Goal: Use online tool/utility: Utilize a website feature to perform a specific function

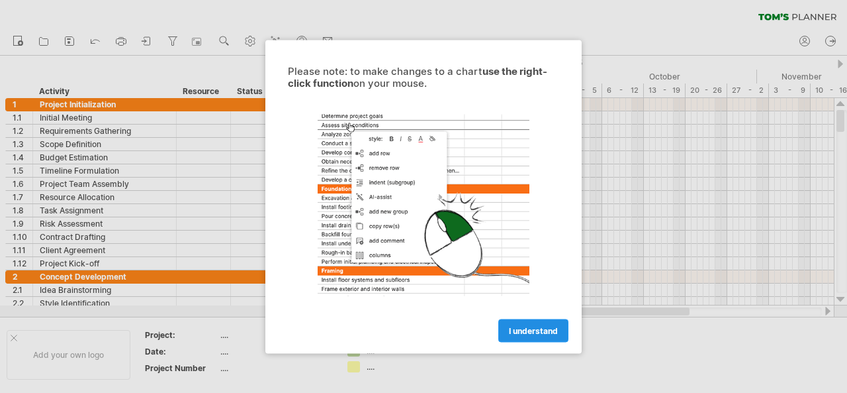
click at [534, 327] on span "I understand" at bounding box center [533, 330] width 49 height 10
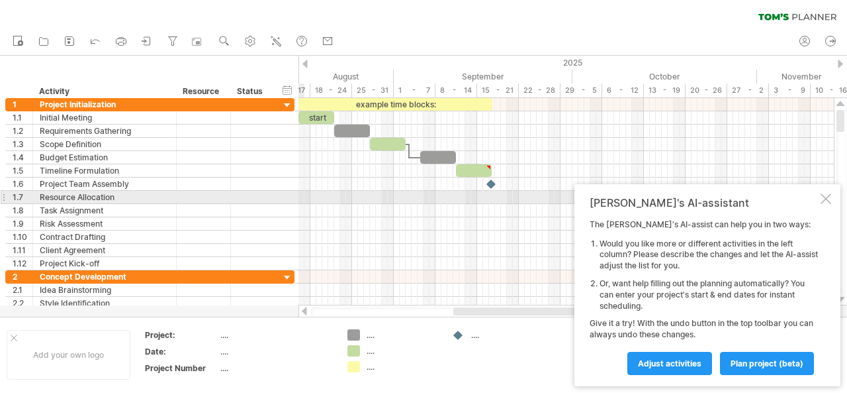
click at [827, 196] on div at bounding box center [826, 198] width 11 height 11
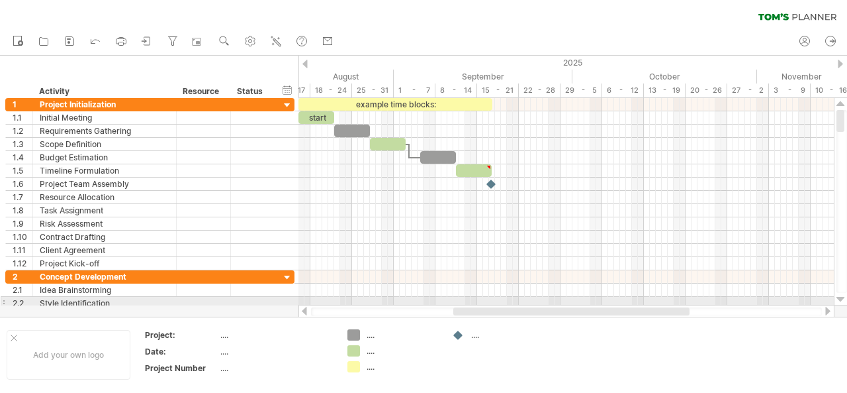
click at [841, 300] on div at bounding box center [841, 299] width 9 height 11
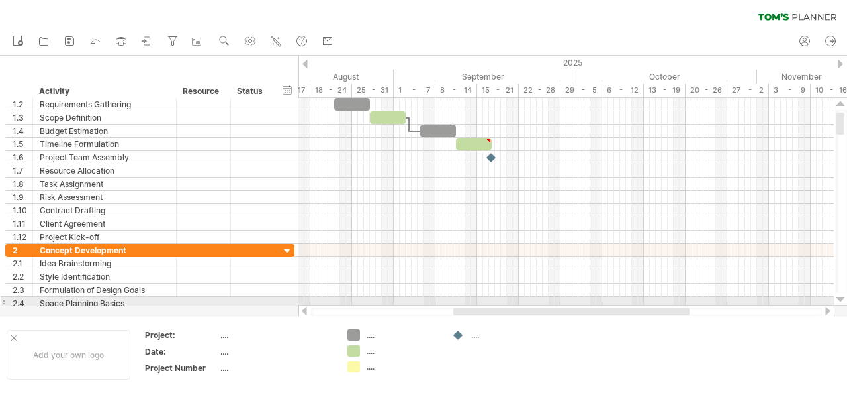
click at [841, 300] on div at bounding box center [841, 299] width 9 height 11
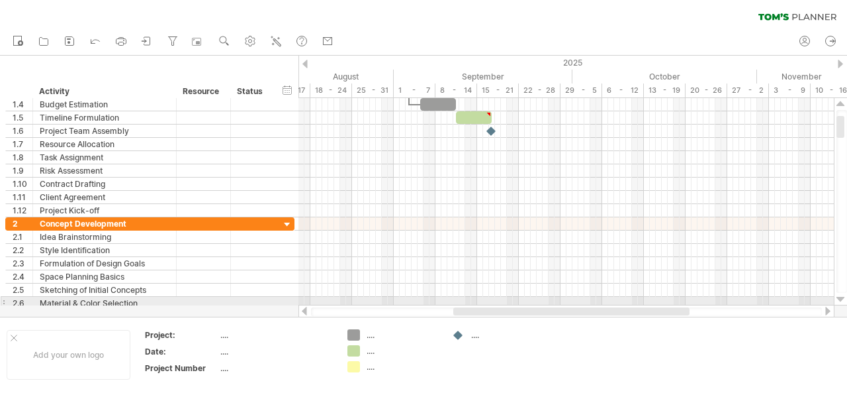
click at [841, 300] on div at bounding box center [841, 299] width 9 height 11
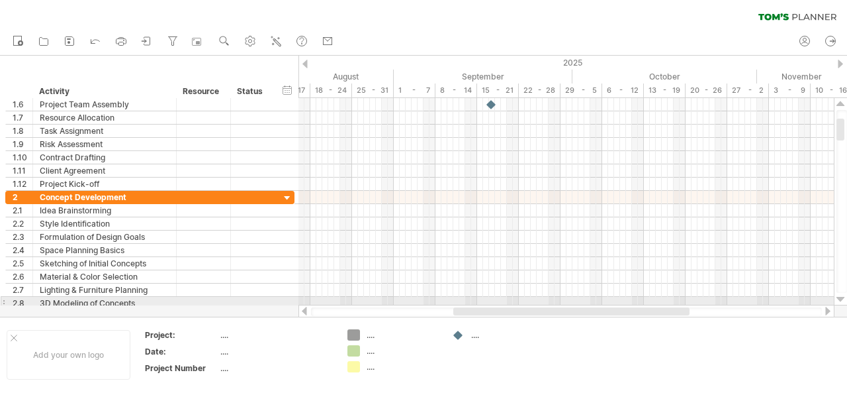
click at [841, 300] on div at bounding box center [841, 299] width 9 height 11
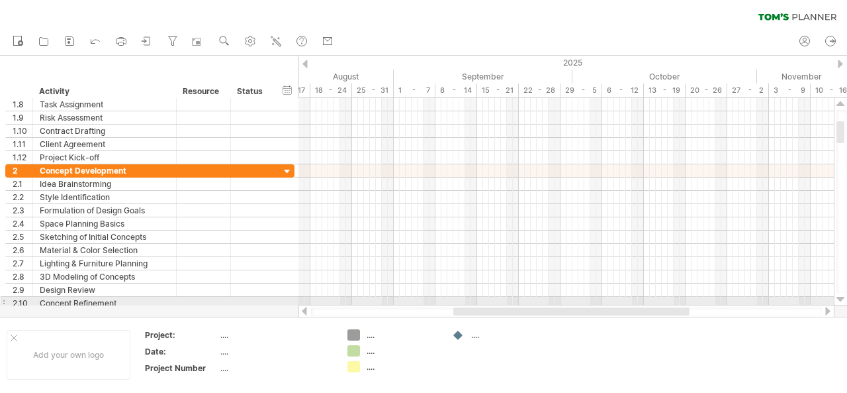
click at [841, 300] on div at bounding box center [841, 299] width 9 height 11
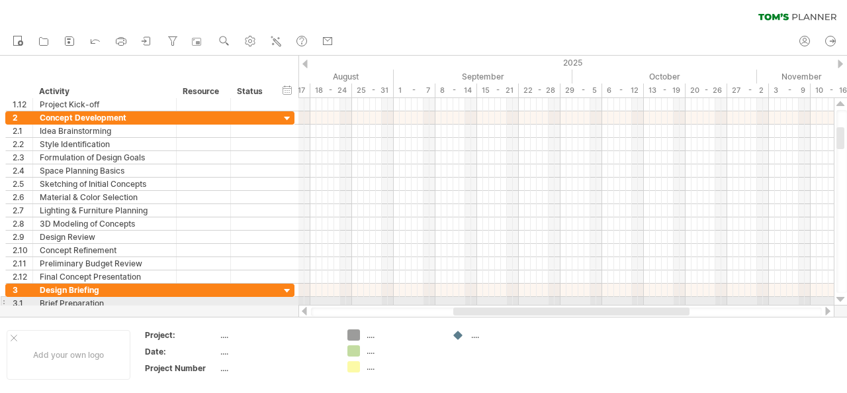
click at [841, 300] on div at bounding box center [841, 299] width 9 height 11
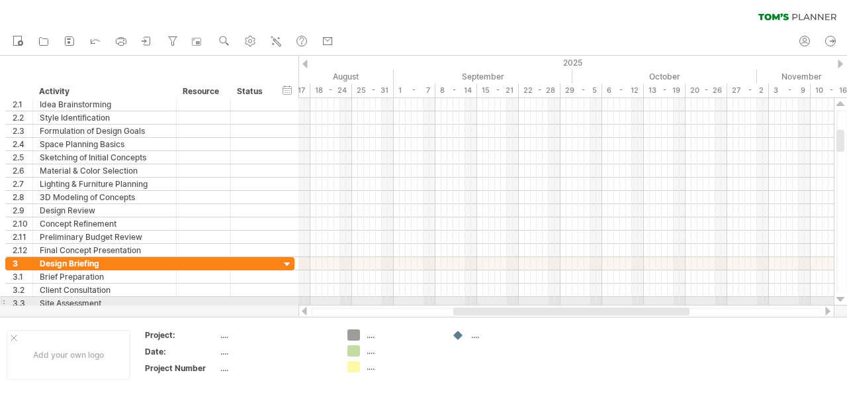
click at [841, 300] on div at bounding box center [841, 299] width 9 height 11
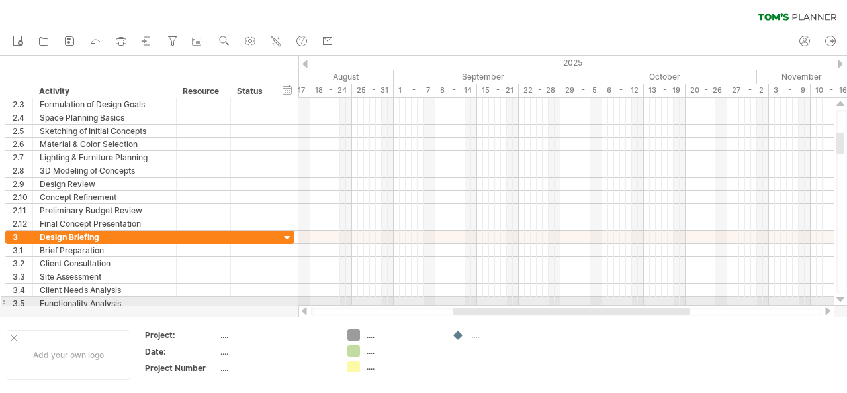
click at [841, 300] on div at bounding box center [841, 299] width 9 height 11
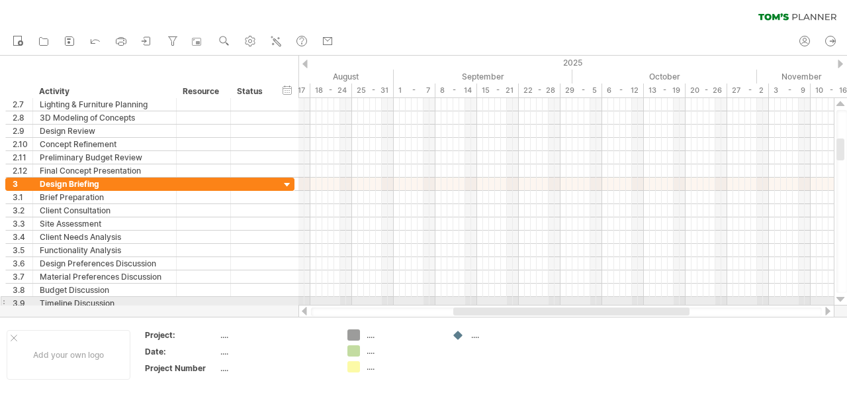
click at [841, 300] on div at bounding box center [841, 299] width 9 height 11
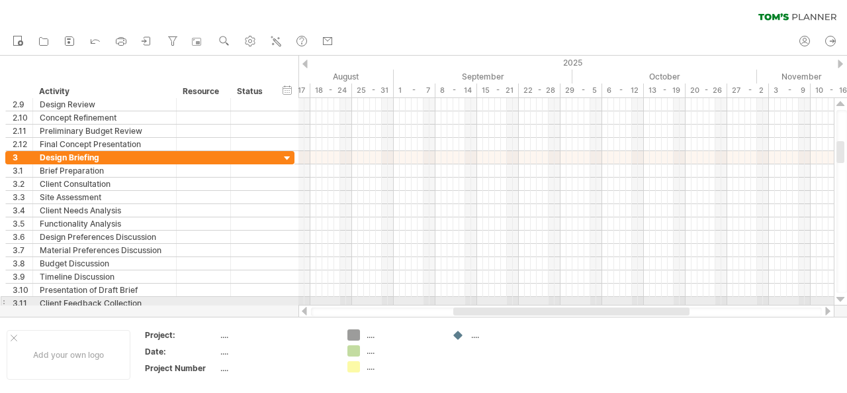
click at [841, 300] on div at bounding box center [841, 299] width 9 height 11
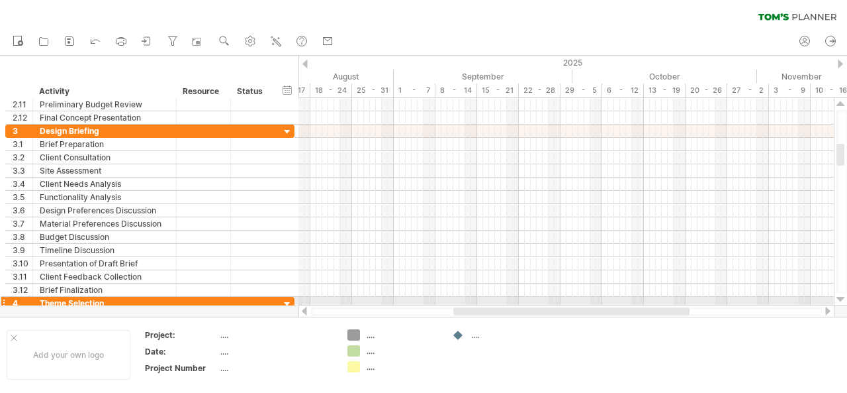
click at [841, 300] on div at bounding box center [841, 299] width 9 height 11
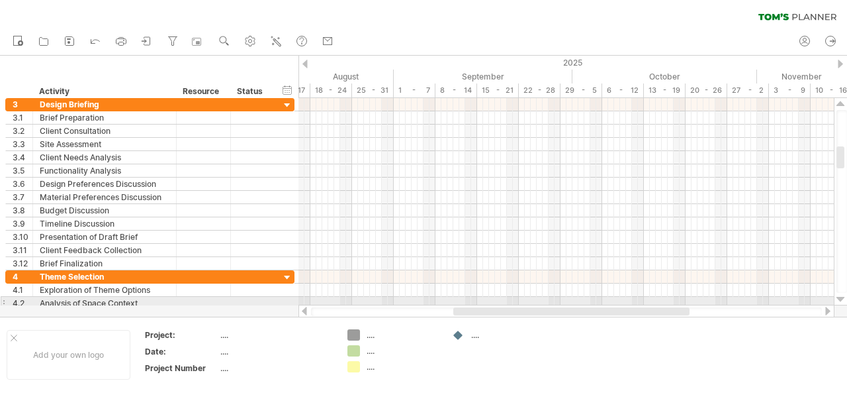
click at [841, 300] on div at bounding box center [841, 299] width 9 height 11
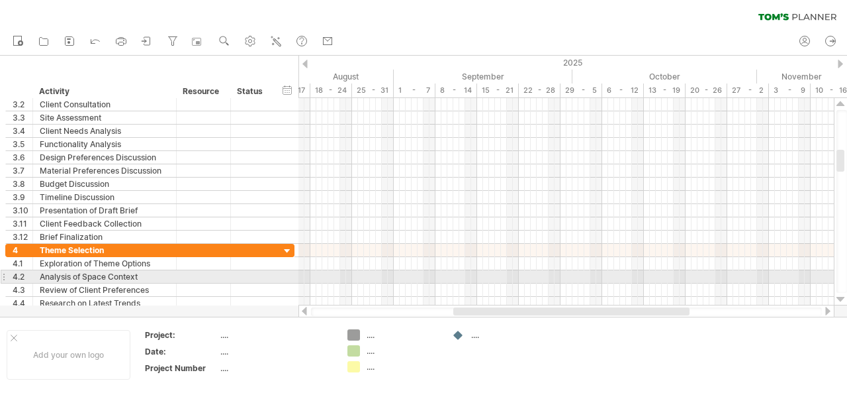
click at [841, 300] on div at bounding box center [841, 299] width 9 height 11
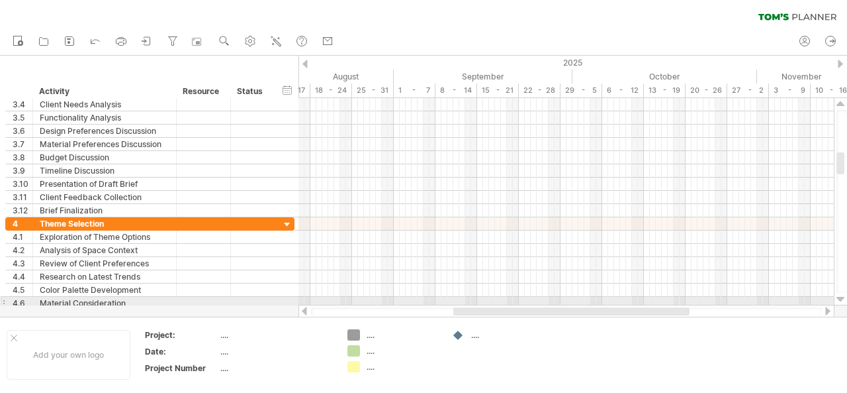
click at [841, 300] on div at bounding box center [841, 299] width 9 height 11
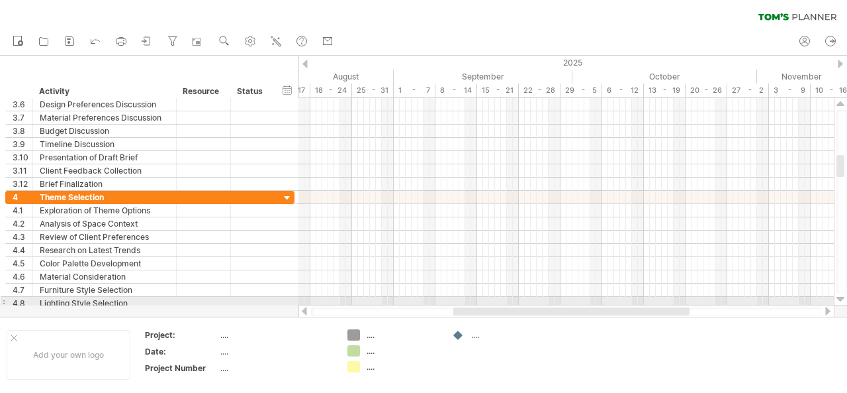
click at [841, 300] on div at bounding box center [841, 299] width 9 height 11
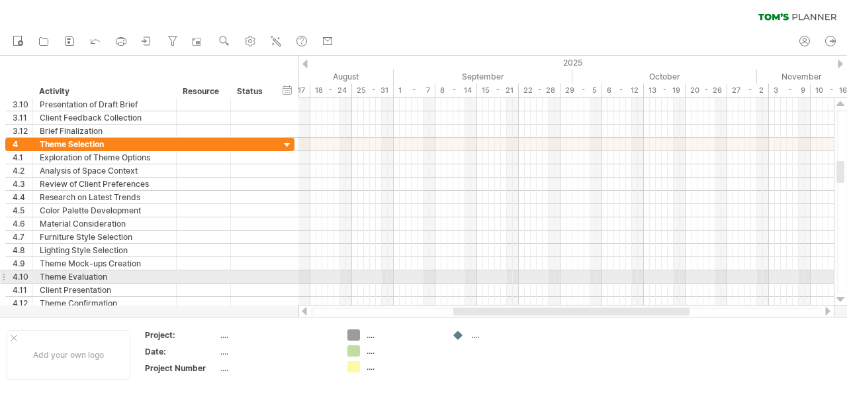
click at [841, 300] on div at bounding box center [841, 299] width 9 height 11
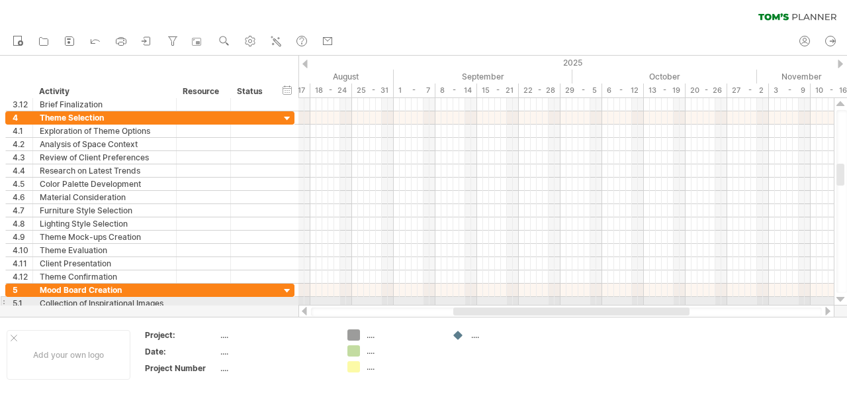
click at [841, 300] on div at bounding box center [841, 299] width 9 height 11
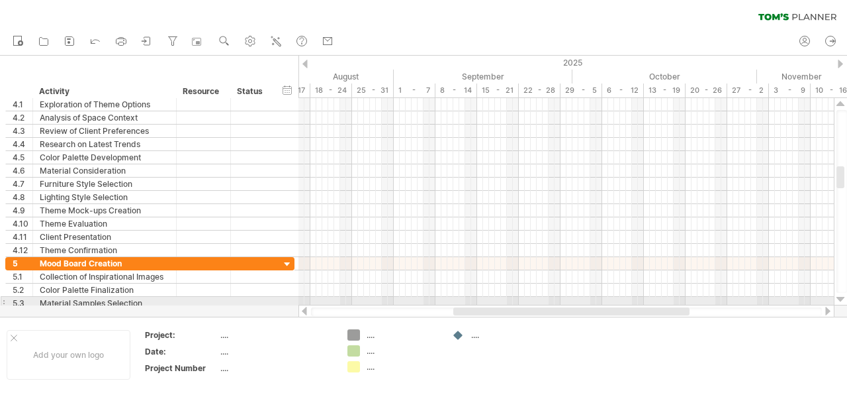
click at [841, 300] on div at bounding box center [841, 299] width 9 height 11
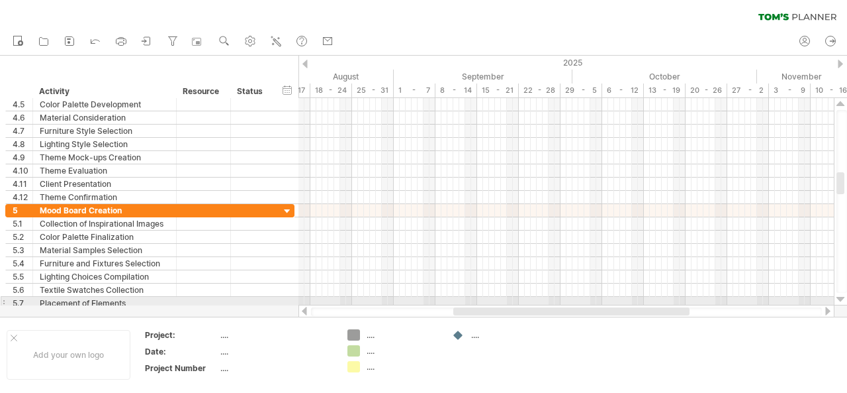
click at [841, 300] on div at bounding box center [841, 299] width 9 height 11
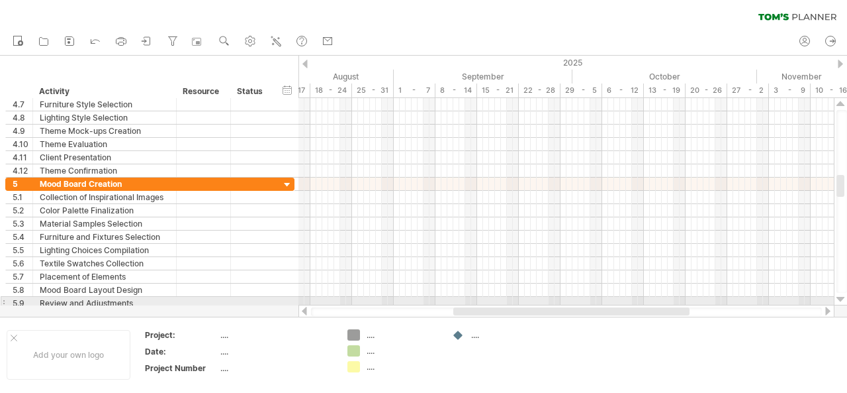
click at [841, 300] on div at bounding box center [841, 299] width 9 height 11
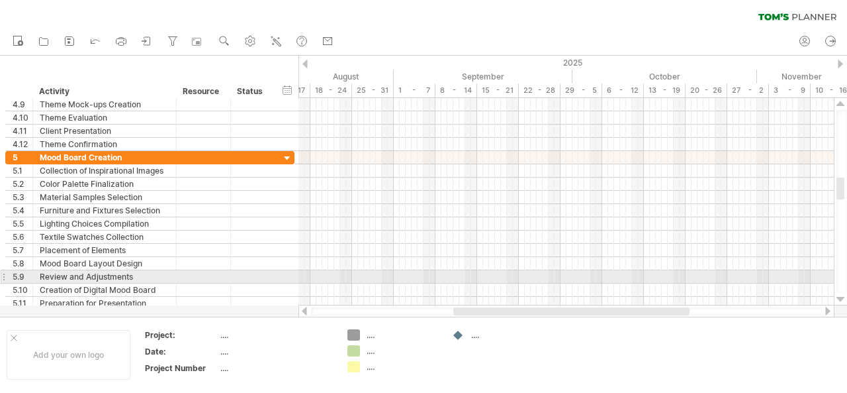
click at [841, 300] on div at bounding box center [841, 299] width 9 height 11
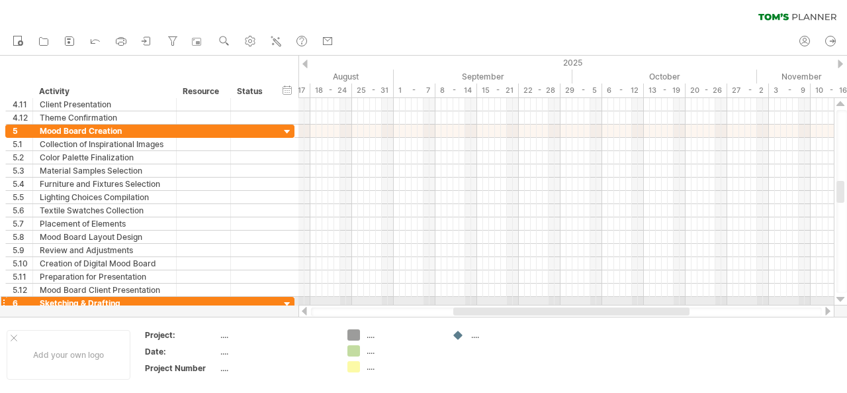
click at [841, 300] on div at bounding box center [841, 299] width 9 height 11
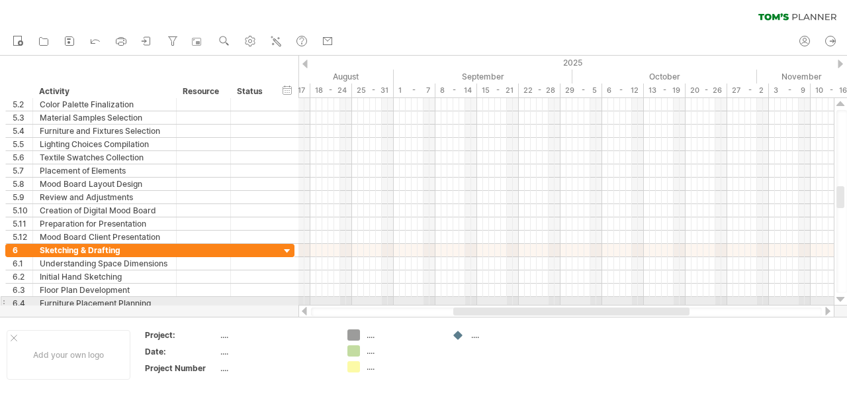
click at [841, 300] on div at bounding box center [841, 299] width 9 height 11
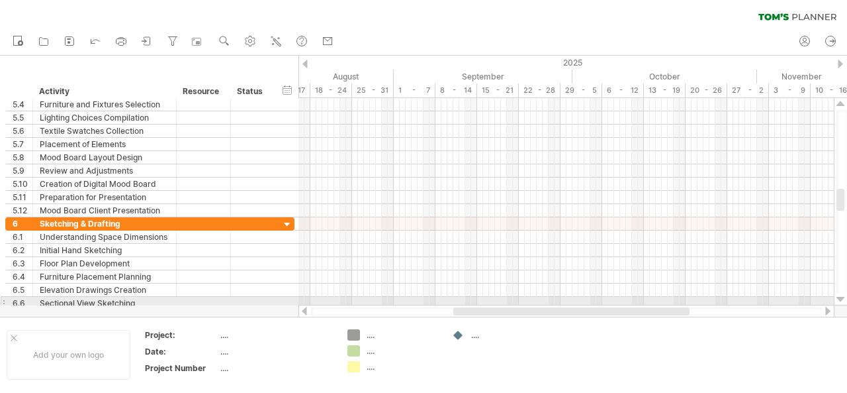
click at [841, 300] on div at bounding box center [841, 299] width 9 height 11
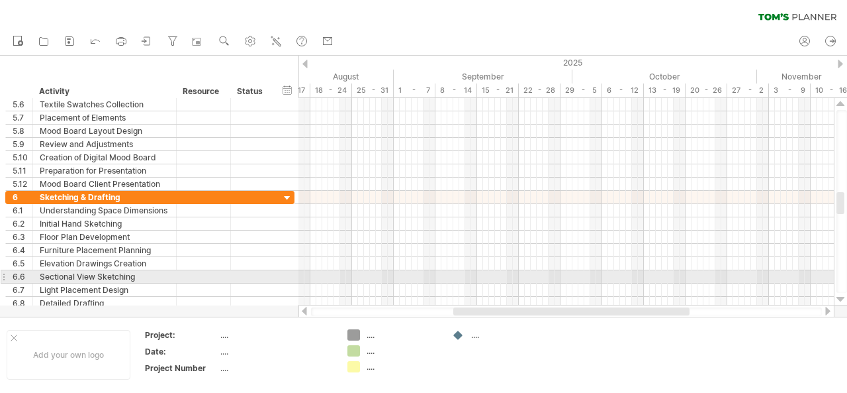
click at [841, 300] on div at bounding box center [841, 299] width 9 height 11
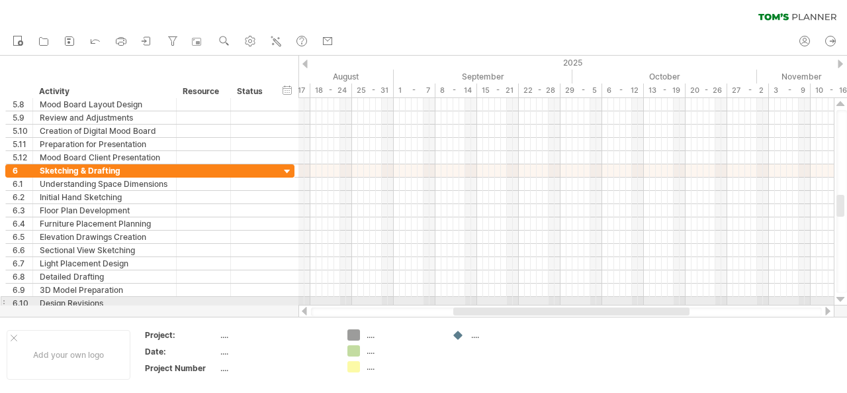
click at [841, 300] on div at bounding box center [841, 299] width 9 height 11
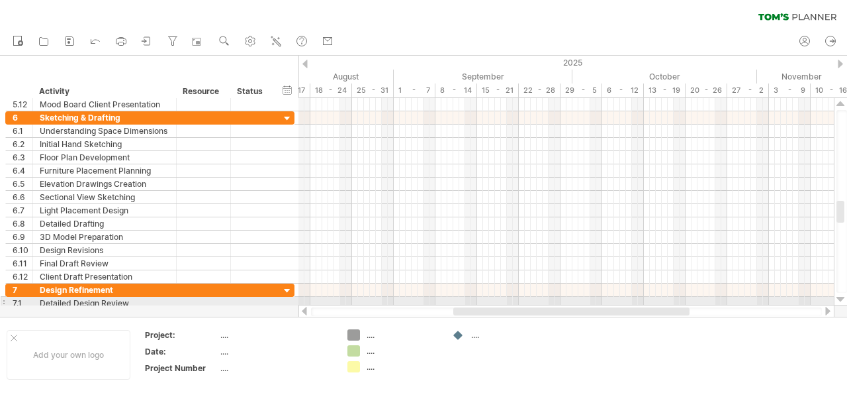
click at [841, 300] on div at bounding box center [841, 299] width 9 height 11
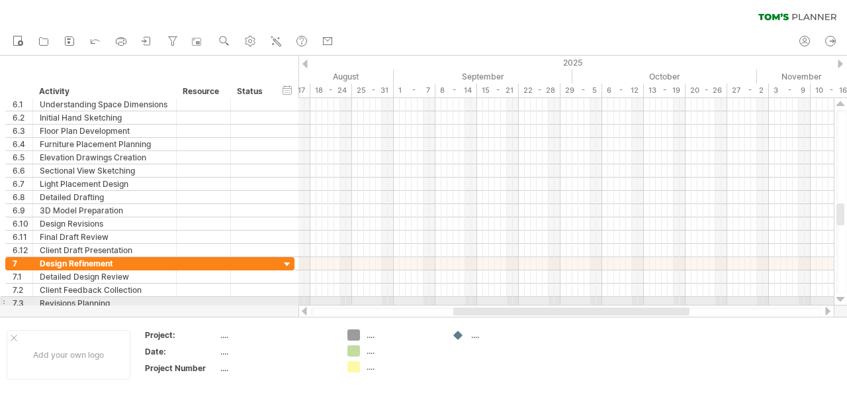
click at [841, 300] on div at bounding box center [841, 299] width 9 height 11
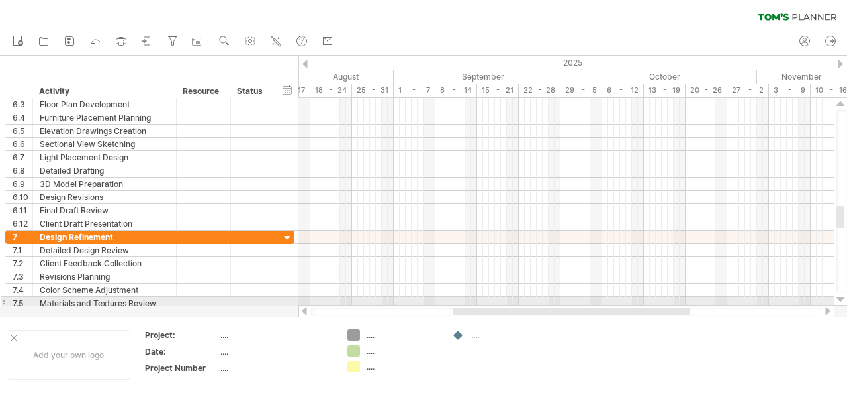
click at [841, 300] on div at bounding box center [841, 299] width 9 height 11
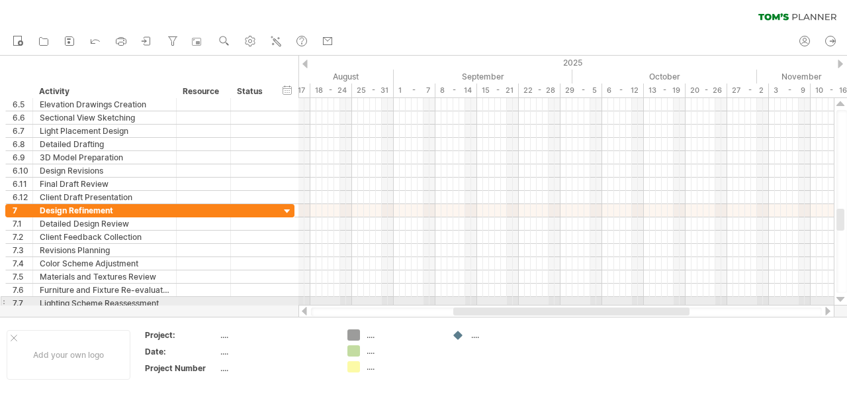
click at [841, 300] on div at bounding box center [841, 299] width 9 height 11
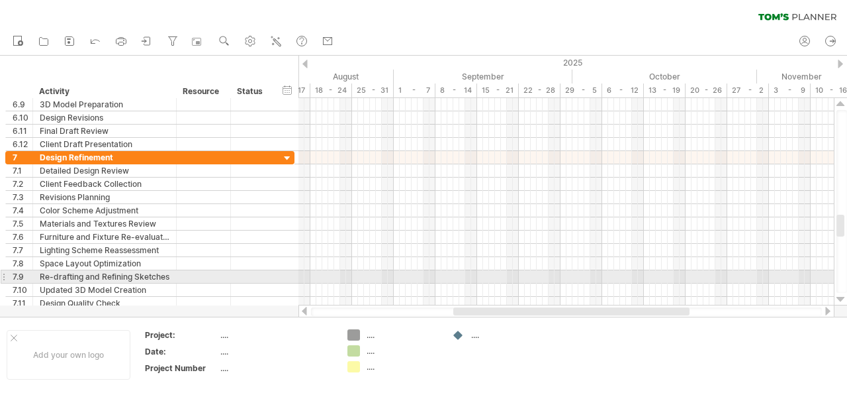
click at [841, 300] on div at bounding box center [841, 299] width 9 height 11
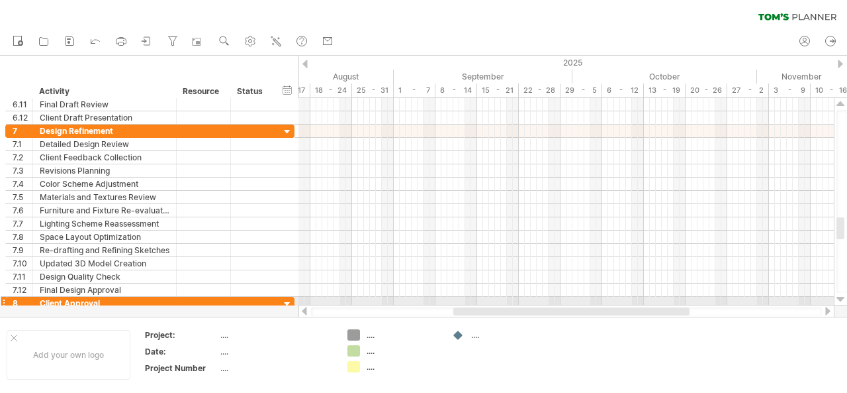
click at [841, 300] on div at bounding box center [841, 299] width 9 height 11
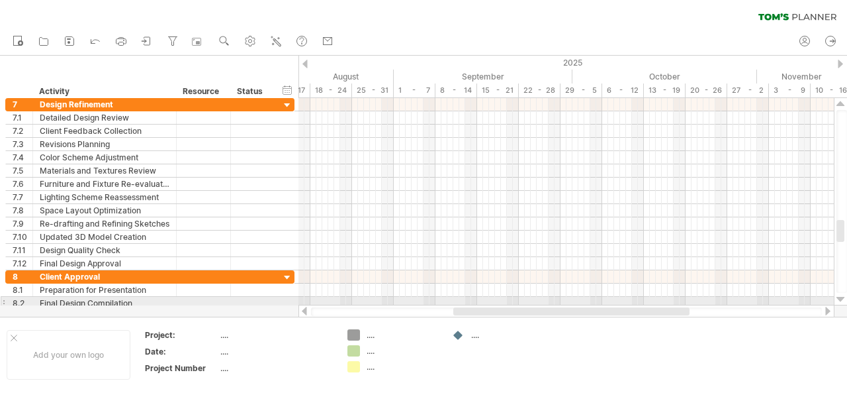
click at [841, 300] on div at bounding box center [841, 299] width 9 height 11
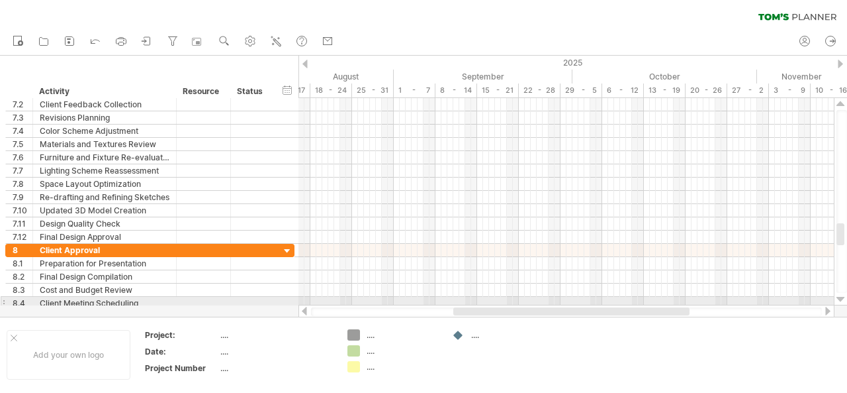
click at [841, 300] on div at bounding box center [841, 299] width 9 height 11
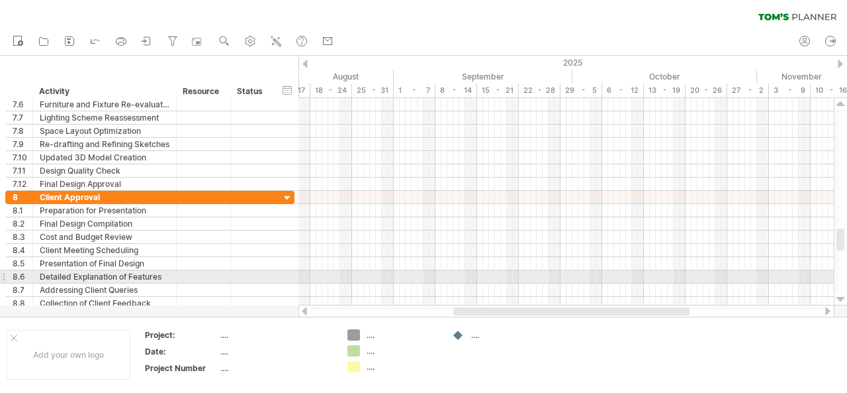
click at [841, 300] on div at bounding box center [841, 299] width 9 height 11
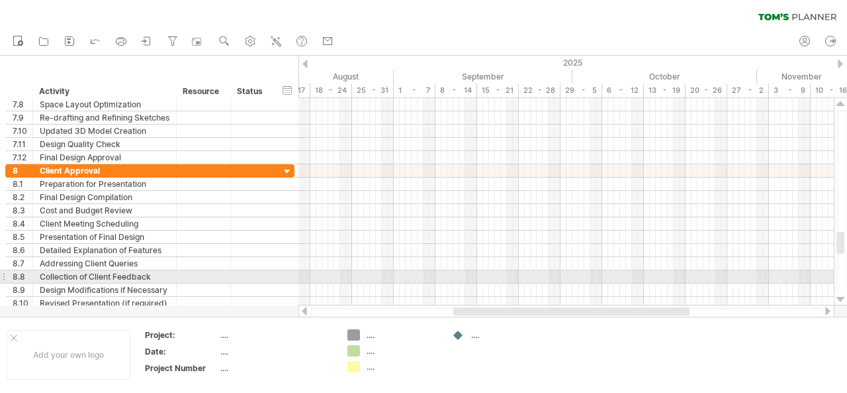
click at [841, 300] on div at bounding box center [841, 299] width 9 height 11
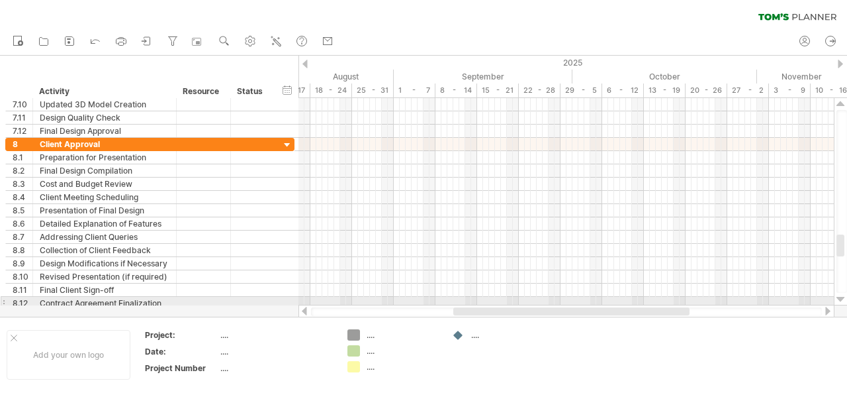
click at [841, 300] on div at bounding box center [841, 299] width 9 height 11
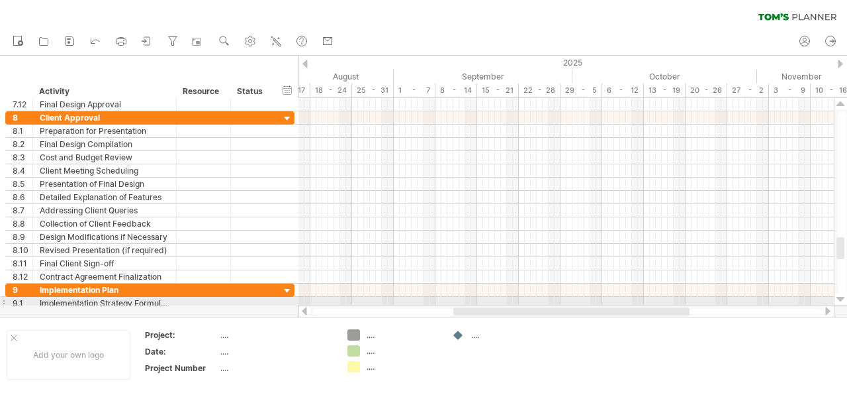
click at [841, 300] on div at bounding box center [841, 299] width 9 height 11
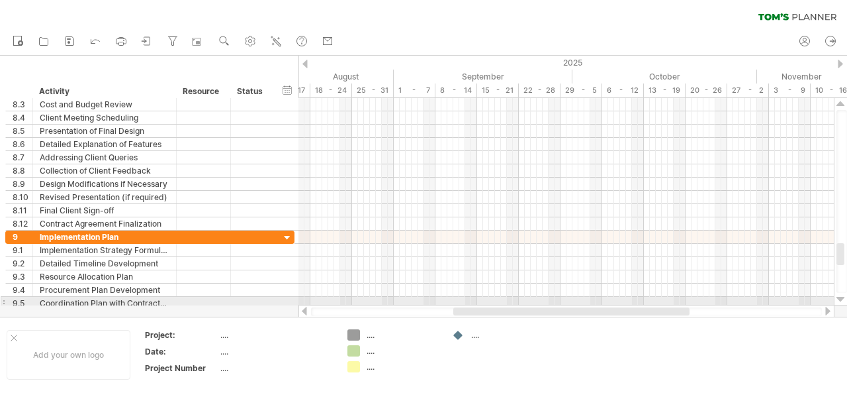
click at [841, 300] on div at bounding box center [841, 299] width 9 height 11
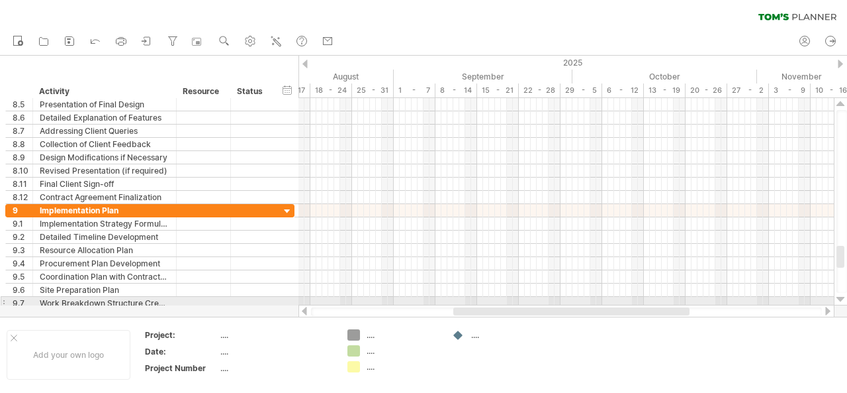
click at [841, 300] on div at bounding box center [841, 299] width 9 height 11
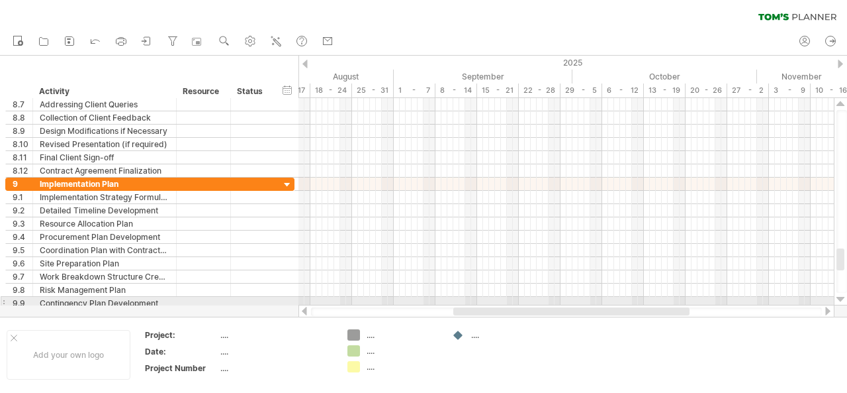
click at [841, 300] on div at bounding box center [841, 299] width 9 height 11
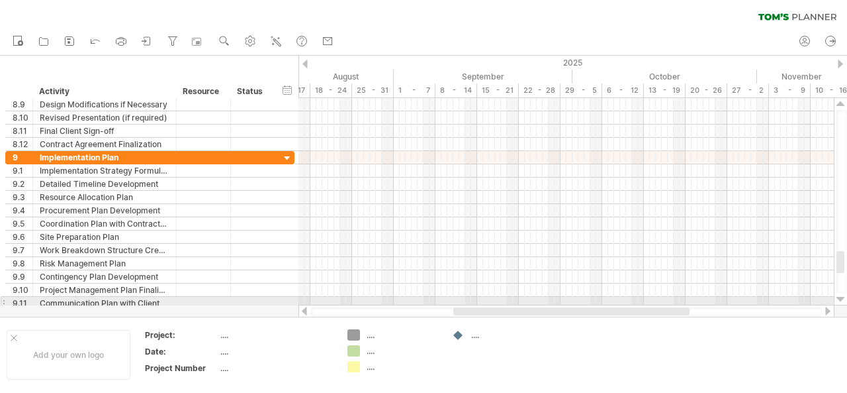
click at [841, 300] on div at bounding box center [841, 299] width 9 height 11
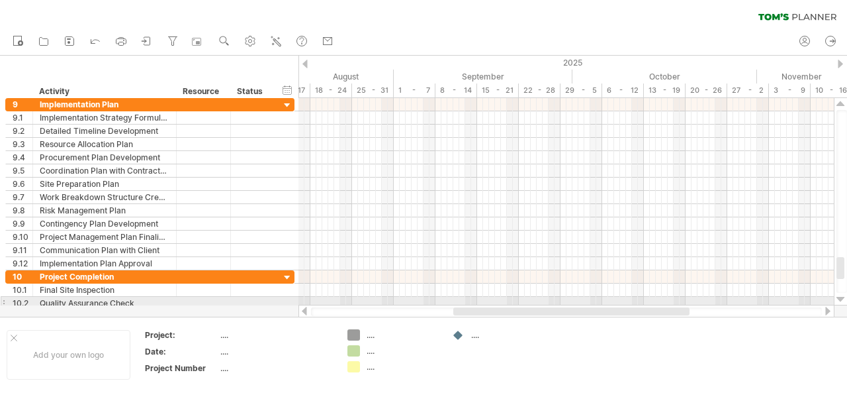
click at [841, 300] on div at bounding box center [841, 299] width 9 height 11
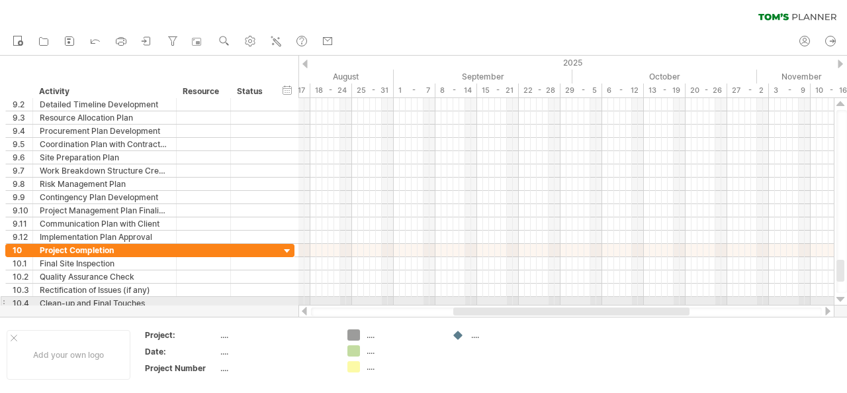
click at [841, 300] on div at bounding box center [841, 299] width 9 height 11
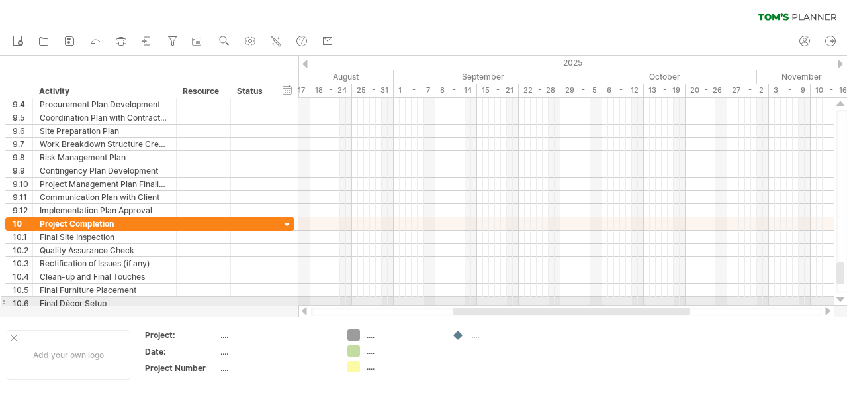
click at [841, 300] on div at bounding box center [841, 299] width 9 height 11
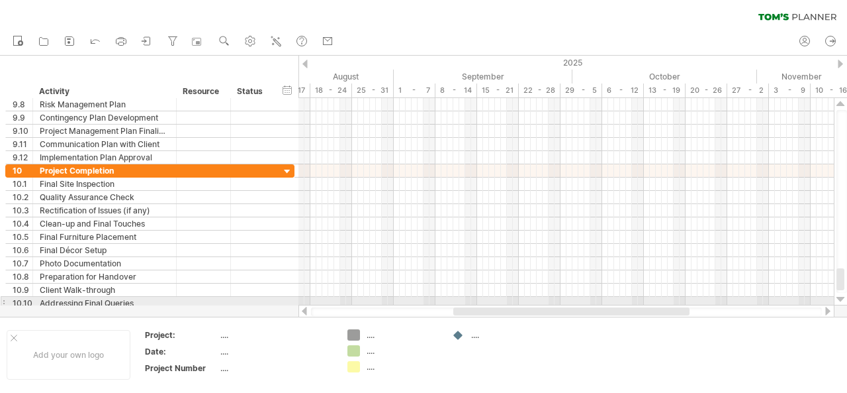
click at [841, 300] on div at bounding box center [841, 299] width 9 height 11
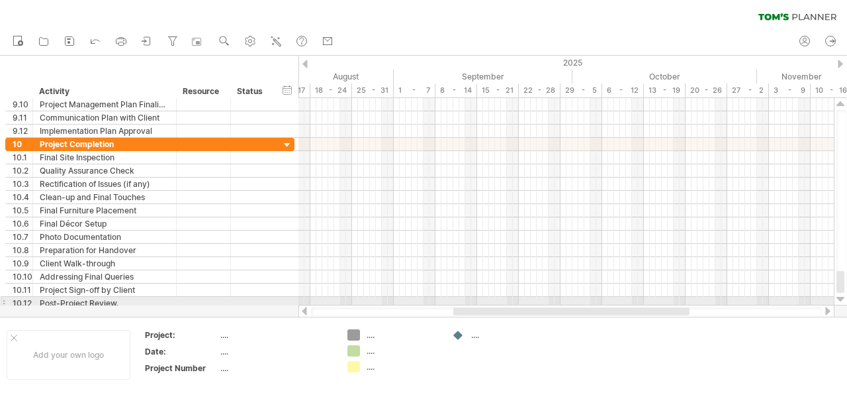
click at [841, 300] on div at bounding box center [841, 299] width 9 height 11
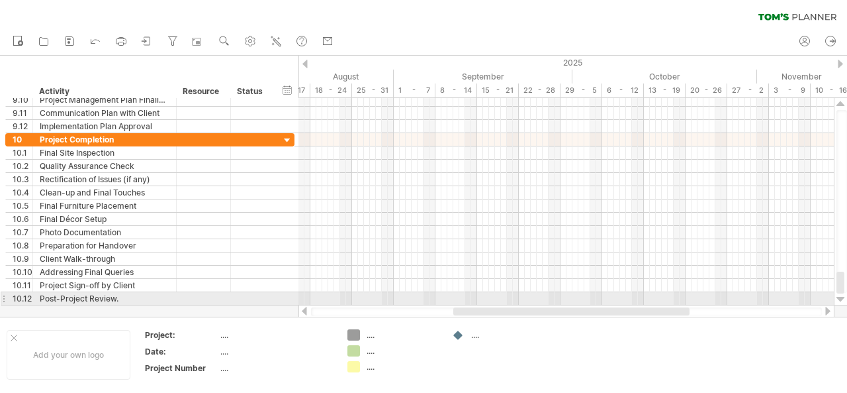
click at [841, 300] on div at bounding box center [841, 299] width 9 height 11
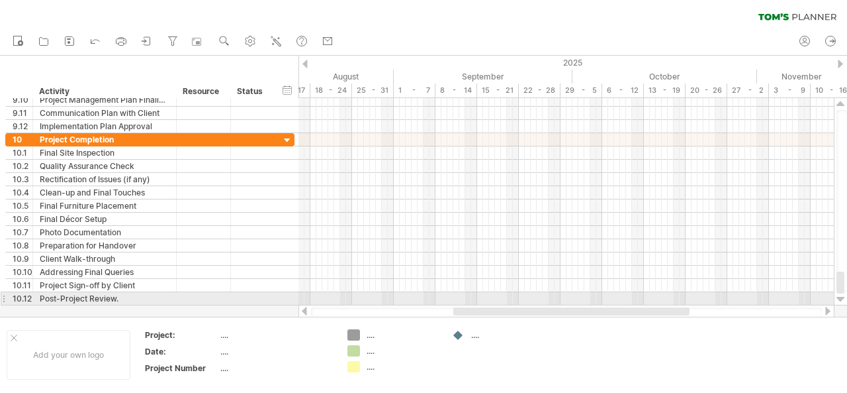
click at [841, 300] on div at bounding box center [841, 299] width 9 height 11
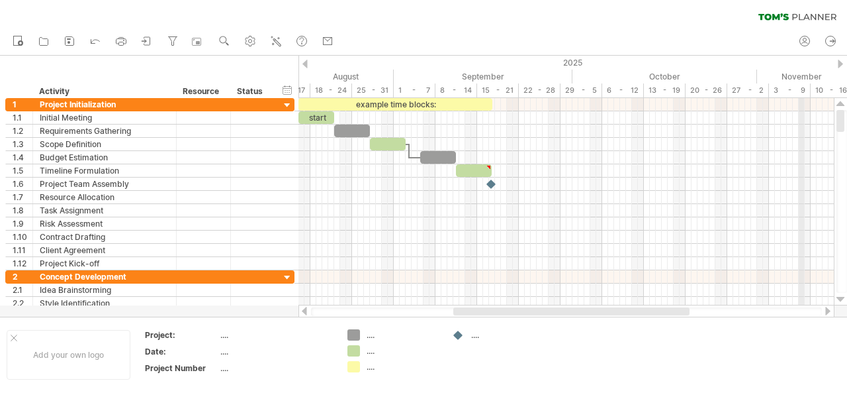
drag, startPoint x: 842, startPoint y: 283, endPoint x: 801, endPoint y: 81, distance: 205.4
click at [801, 81] on div "Trying to reach [DOMAIN_NAME] Connected again... 0% clear filter new 1" at bounding box center [423, 196] width 847 height 393
click at [40, 40] on icon at bounding box center [44, 42] width 9 height 8
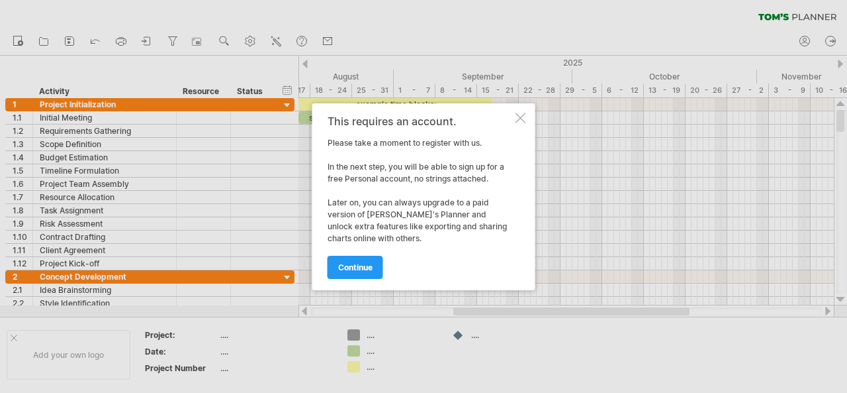
click at [519, 116] on div at bounding box center [521, 118] width 11 height 11
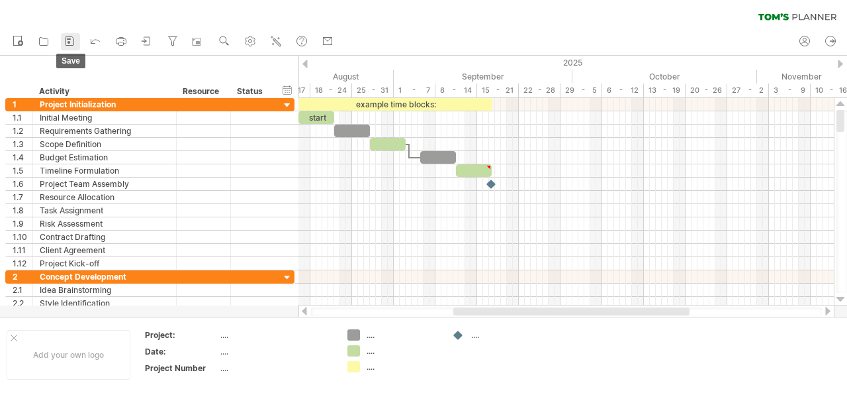
click at [71, 39] on icon at bounding box center [69, 40] width 13 height 13
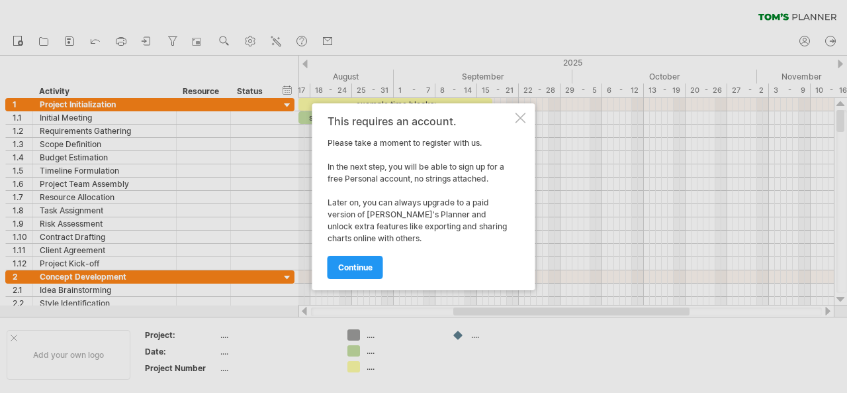
click at [522, 119] on div at bounding box center [521, 118] width 11 height 11
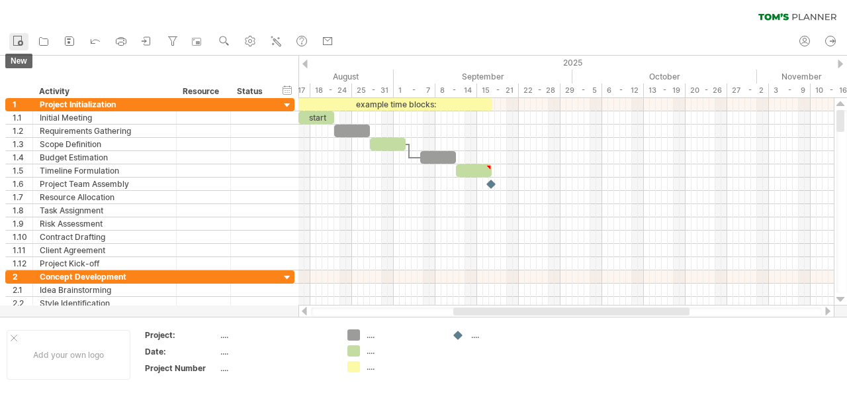
click at [19, 40] on icon at bounding box center [17, 40] width 13 height 13
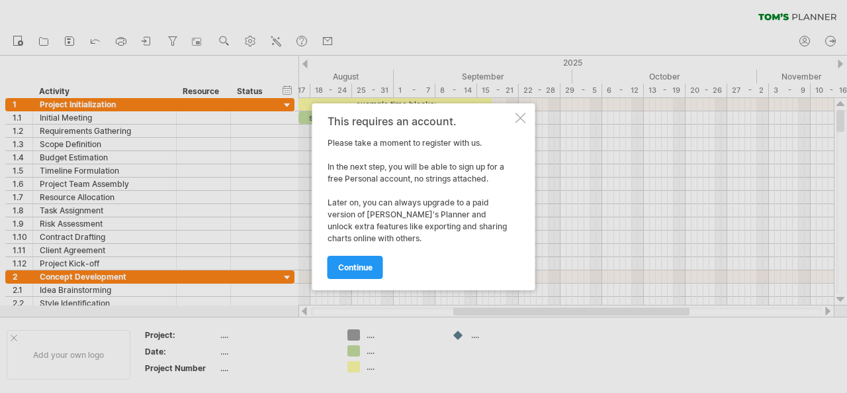
click at [518, 122] on div at bounding box center [521, 118] width 11 height 11
